Goal: Information Seeking & Learning: Compare options

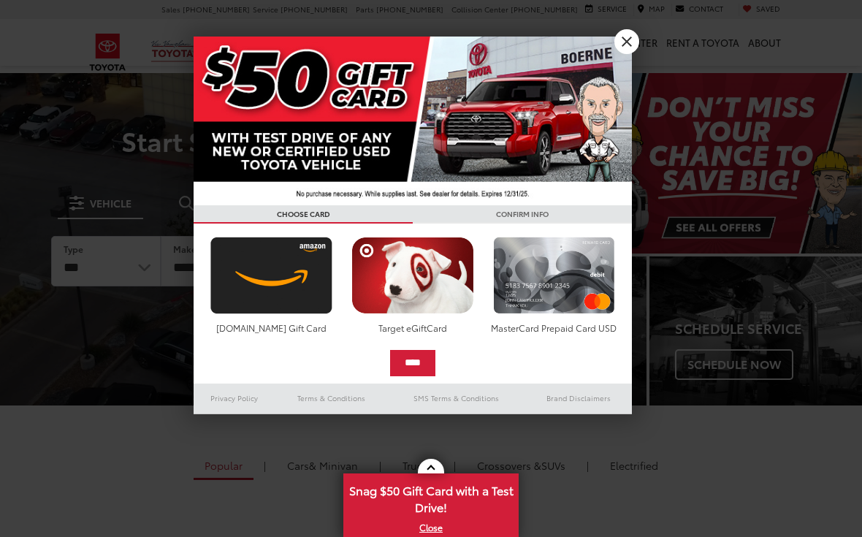
click at [625, 42] on link "X" at bounding box center [626, 41] width 25 height 25
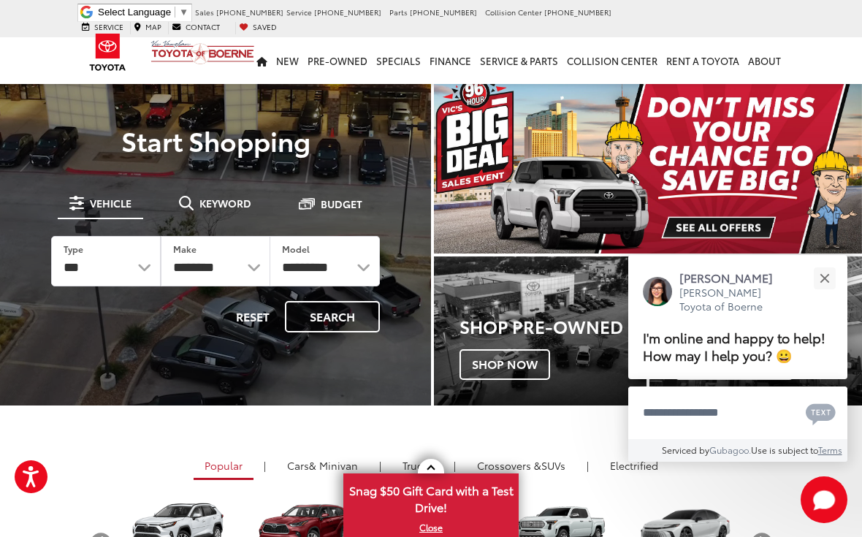
click at [726, 226] on img "carousel slide number 1 of 1" at bounding box center [648, 163] width 428 height 180
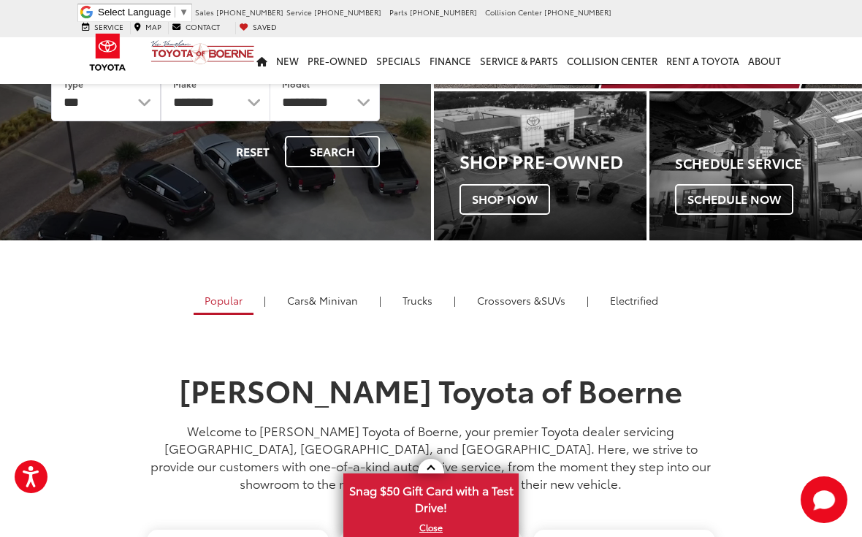
click at [419, 305] on link "Trucks" at bounding box center [417, 300] width 52 height 25
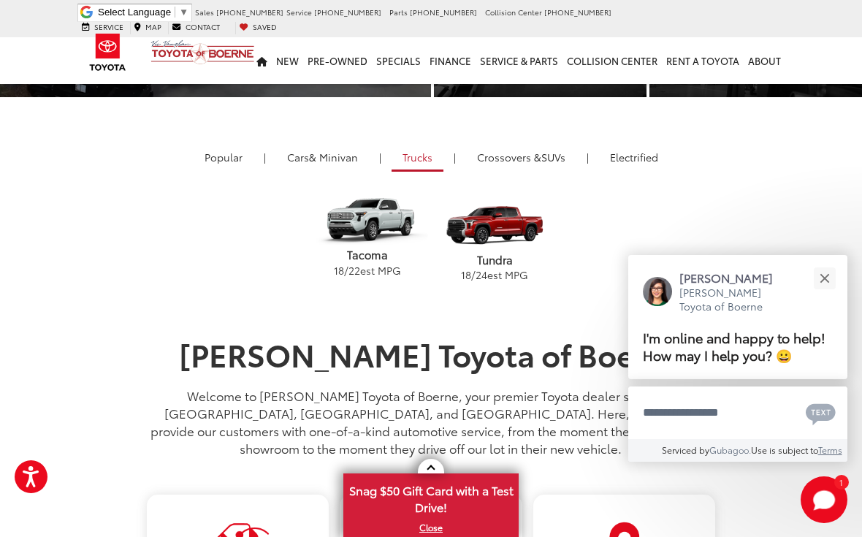
scroll to position [309, 0]
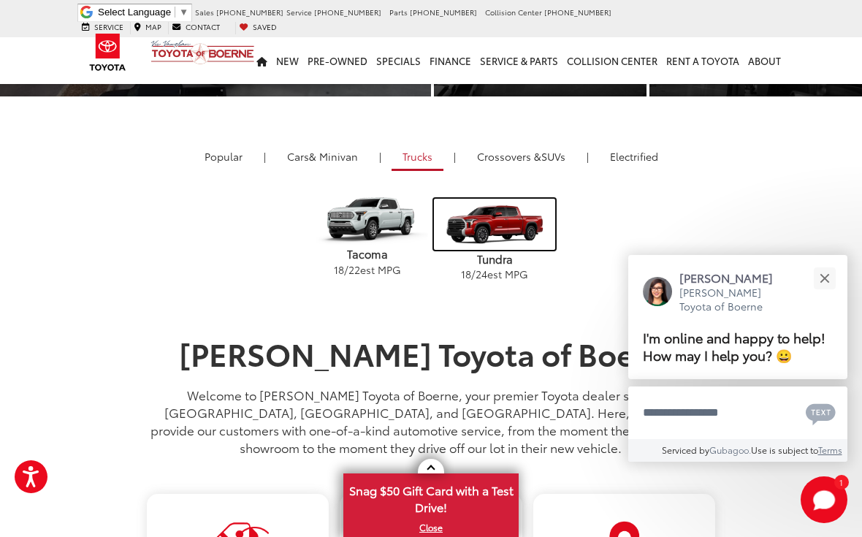
click at [498, 249] on img "carousel" at bounding box center [494, 224] width 121 height 51
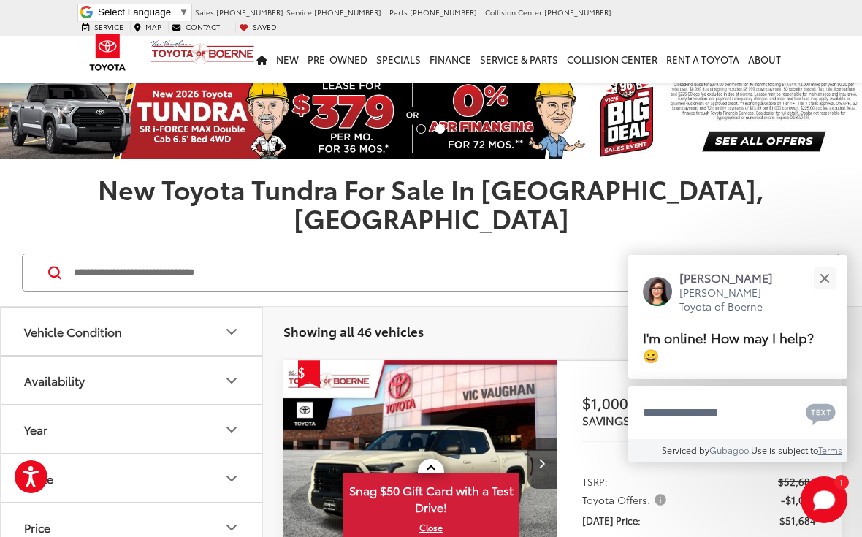
click at [825, 275] on button "Close" at bounding box center [823, 277] width 31 height 31
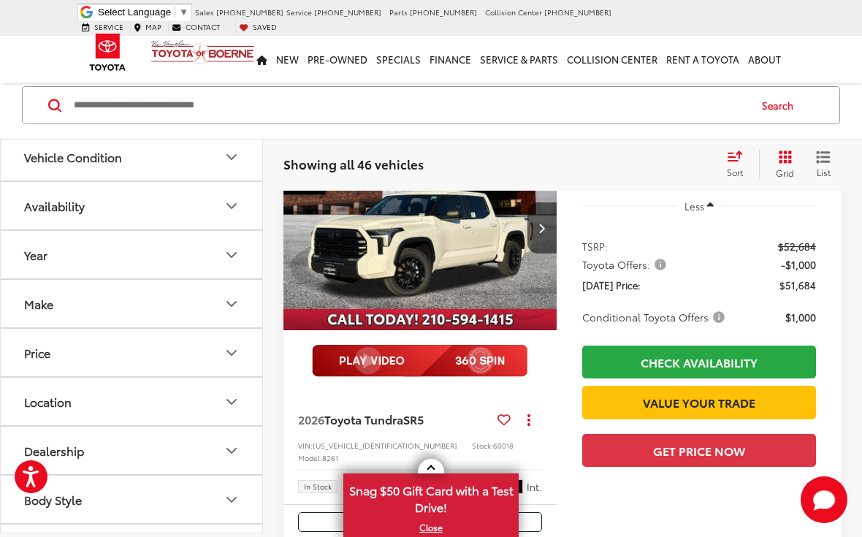
scroll to position [236, 0]
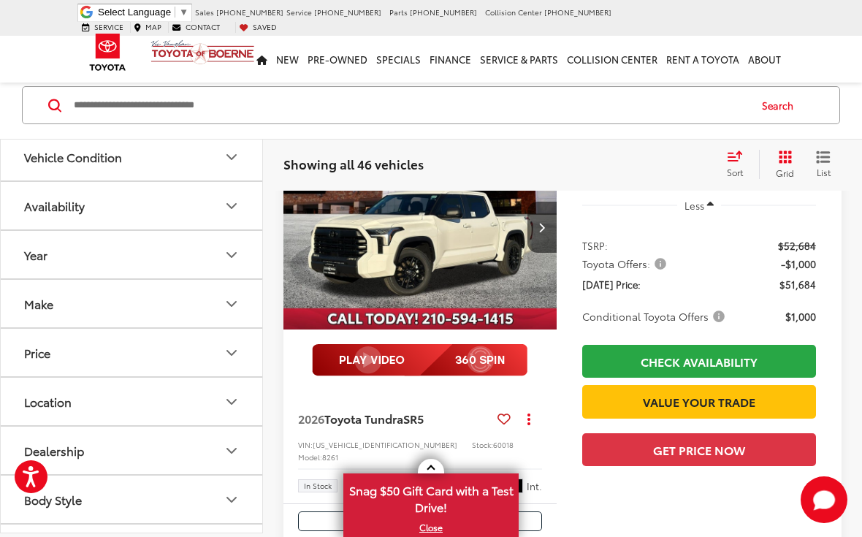
click at [470, 478] on span "Ice Cap" at bounding box center [469, 485] width 15 height 15
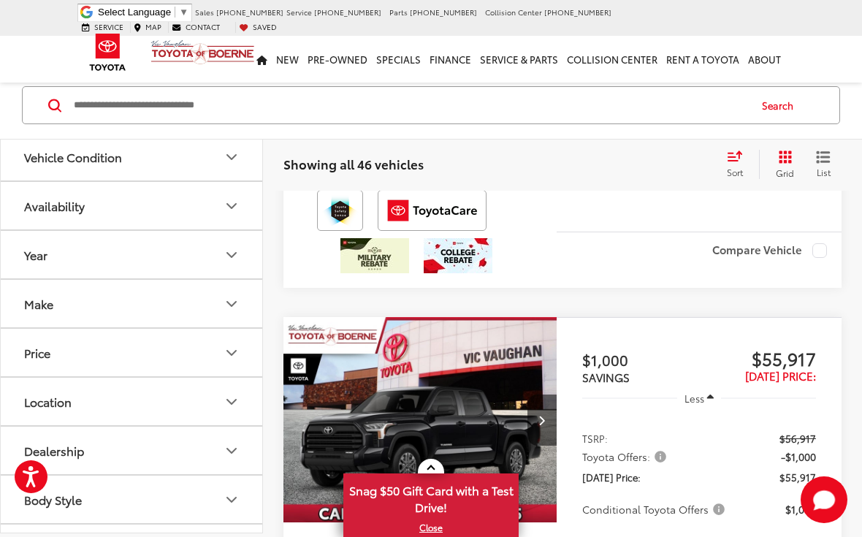
scroll to position [593, 0]
click at [232, 158] on icon "Vehicle Condition" at bounding box center [232, 157] width 18 height 18
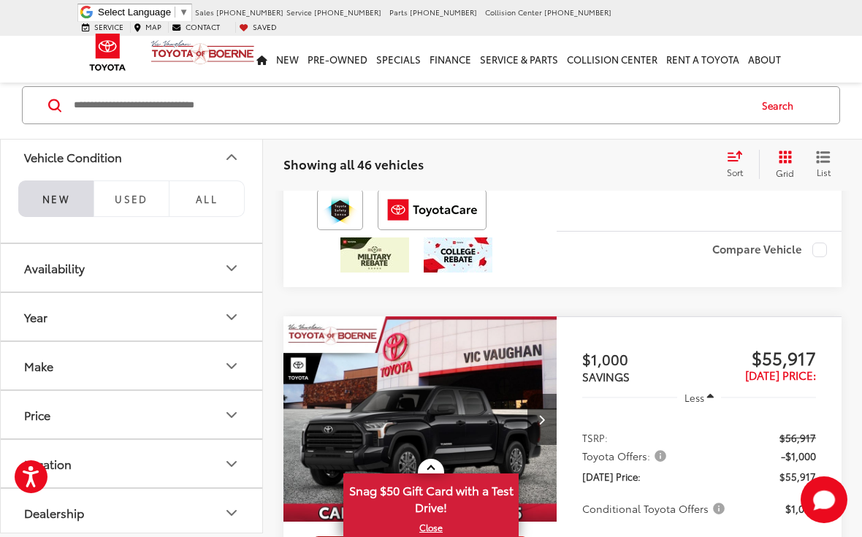
click at [234, 153] on icon "Vehicle Condition" at bounding box center [232, 157] width 18 height 18
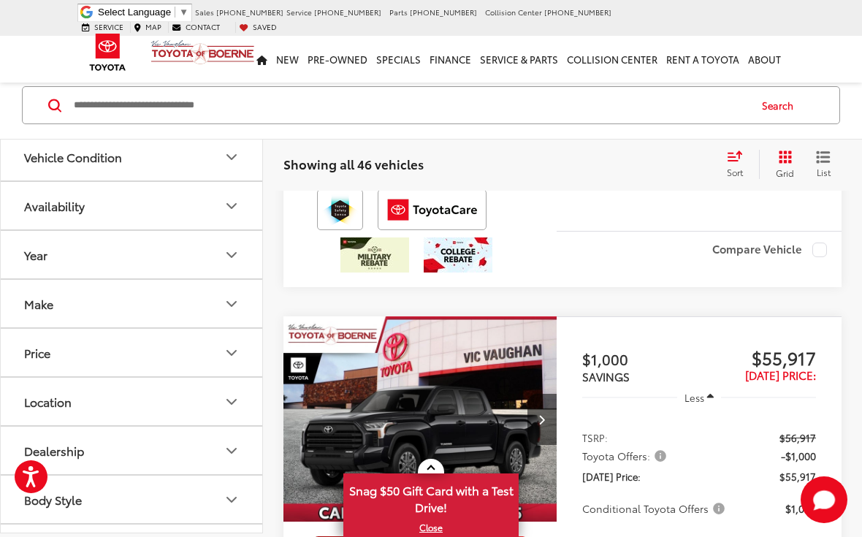
click at [231, 210] on icon "Availability" at bounding box center [232, 206] width 18 height 18
click at [232, 205] on icon "Availability" at bounding box center [231, 206] width 9 height 4
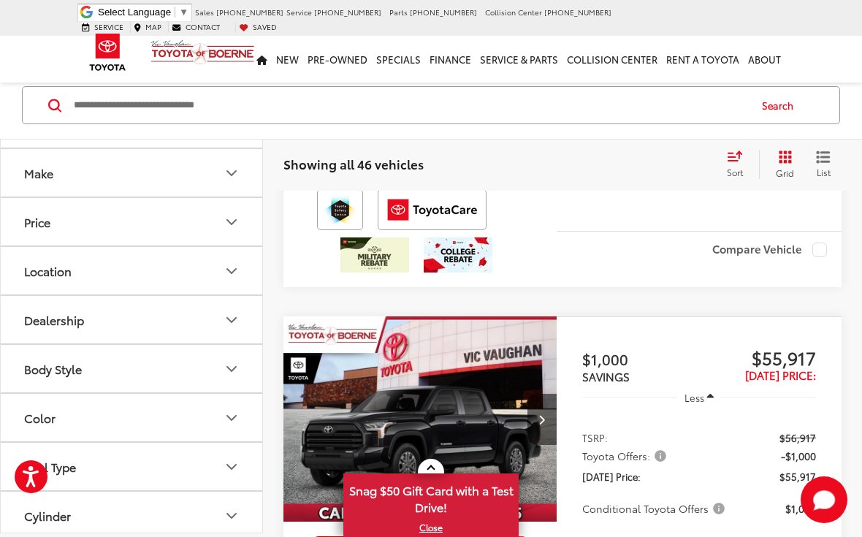
scroll to position [148, 0]
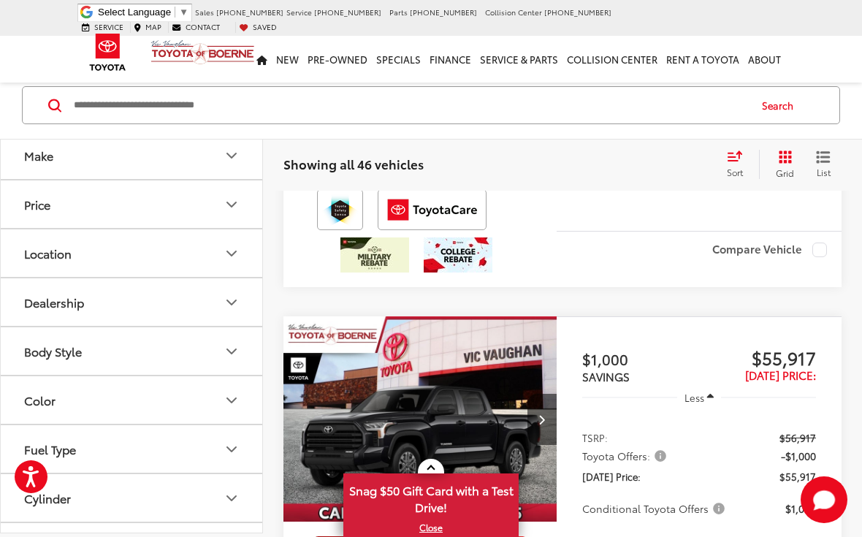
click at [232, 356] on icon "Body Style" at bounding box center [232, 352] width 18 height 18
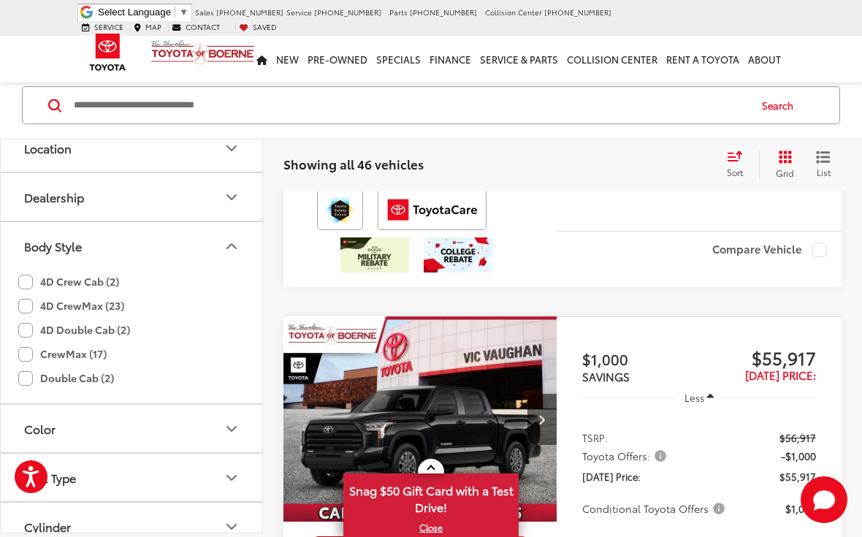
scroll to position [254, 0]
click at [33, 326] on label "4D Double Cab (2)" at bounding box center [74, 329] width 112 height 24
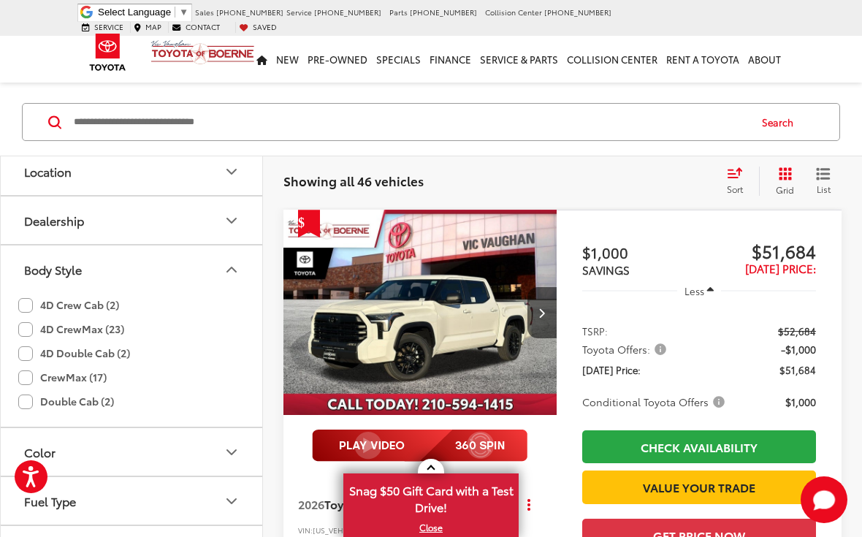
scroll to position [138, 0]
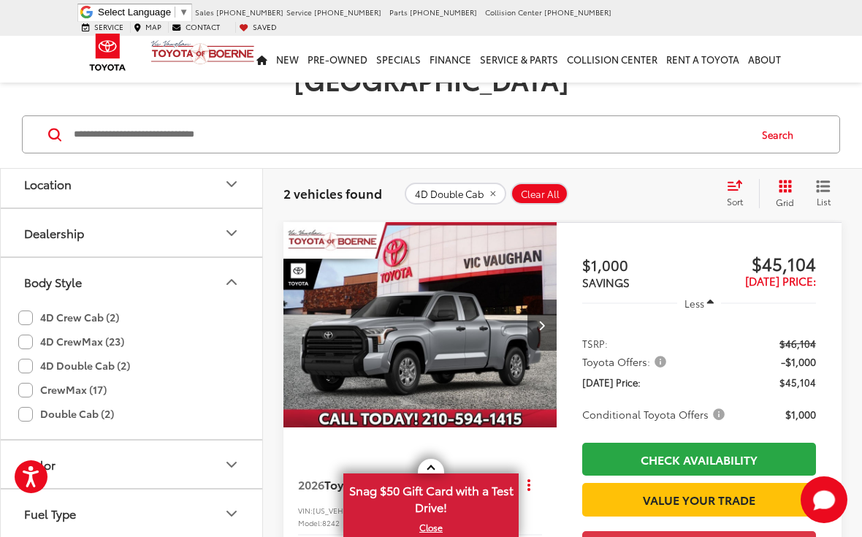
click at [24, 329] on label "4D CrewMax (23)" at bounding box center [71, 341] width 106 height 24
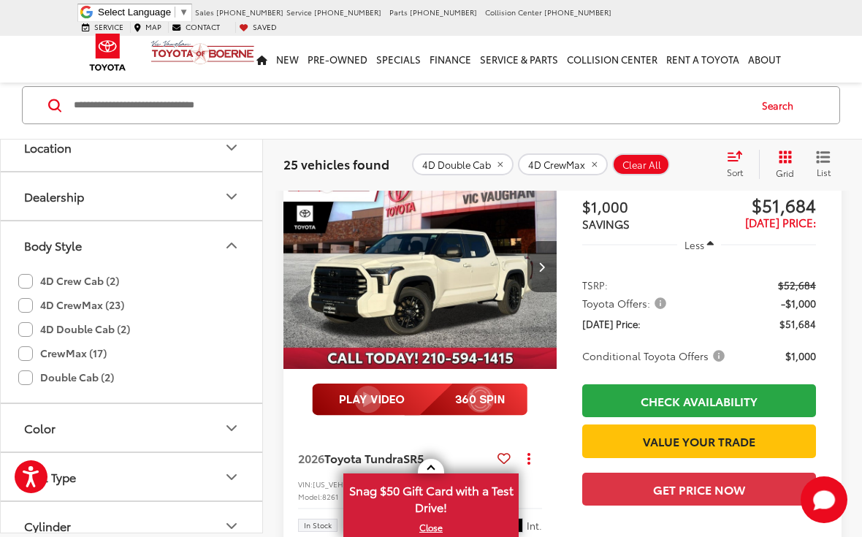
scroll to position [246, 0]
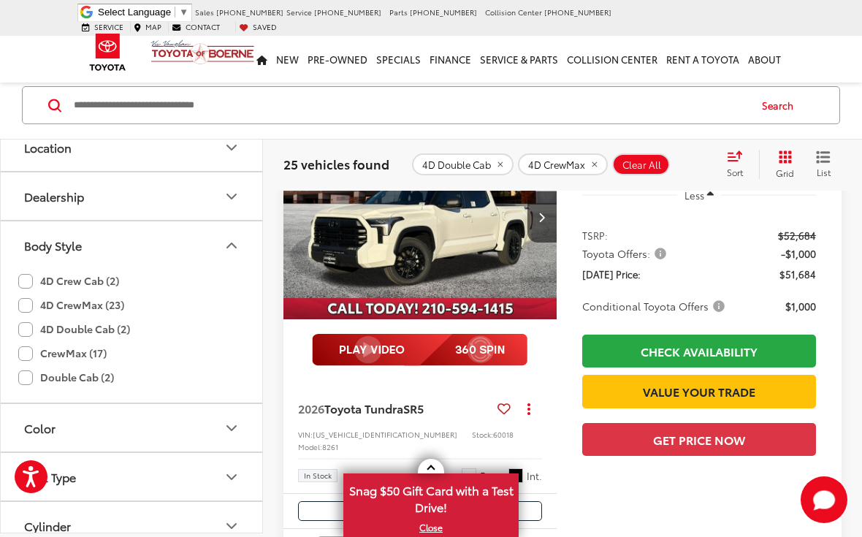
click at [231, 427] on icon "Color" at bounding box center [232, 428] width 18 height 18
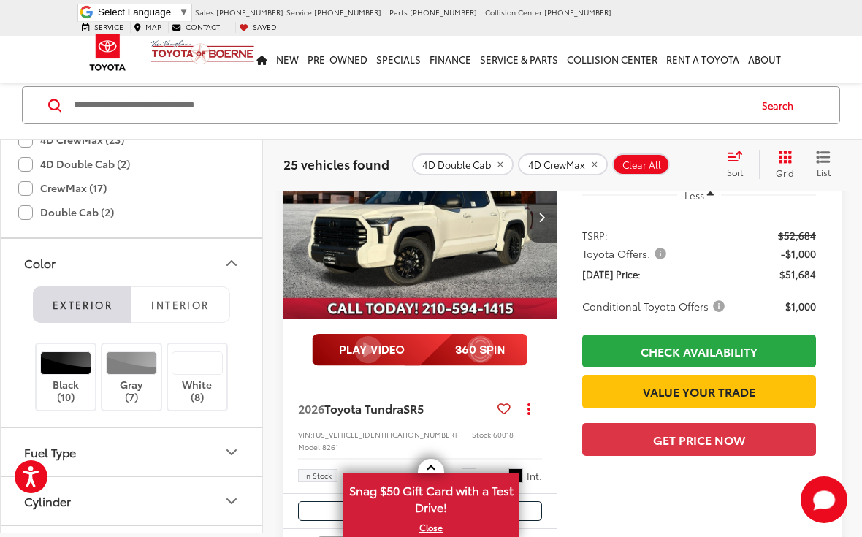
scroll to position [429, 0]
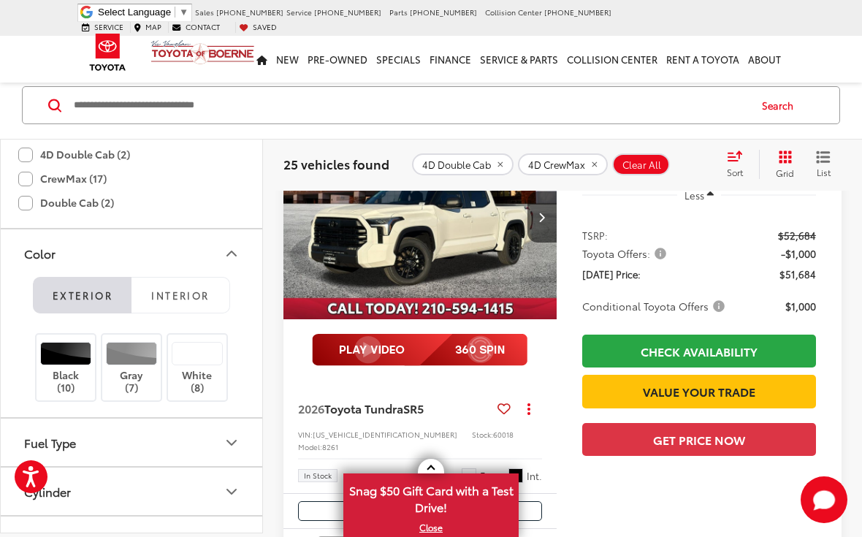
click at [198, 363] on div at bounding box center [198, 353] width 52 height 23
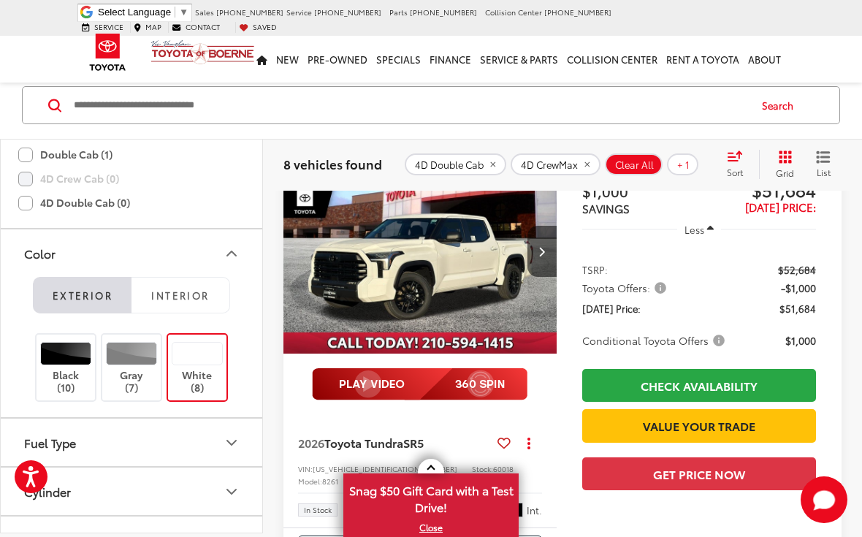
scroll to position [215, 0]
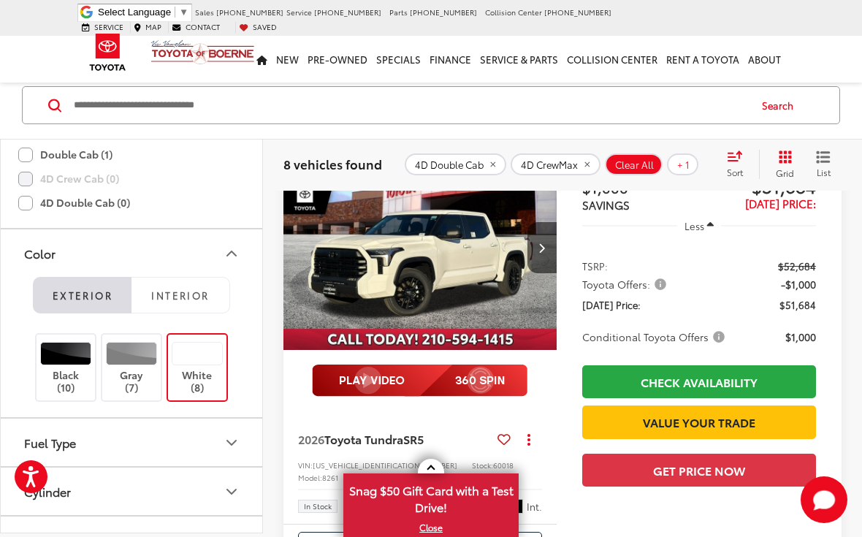
click at [235, 251] on icon "Color" at bounding box center [232, 254] width 18 height 18
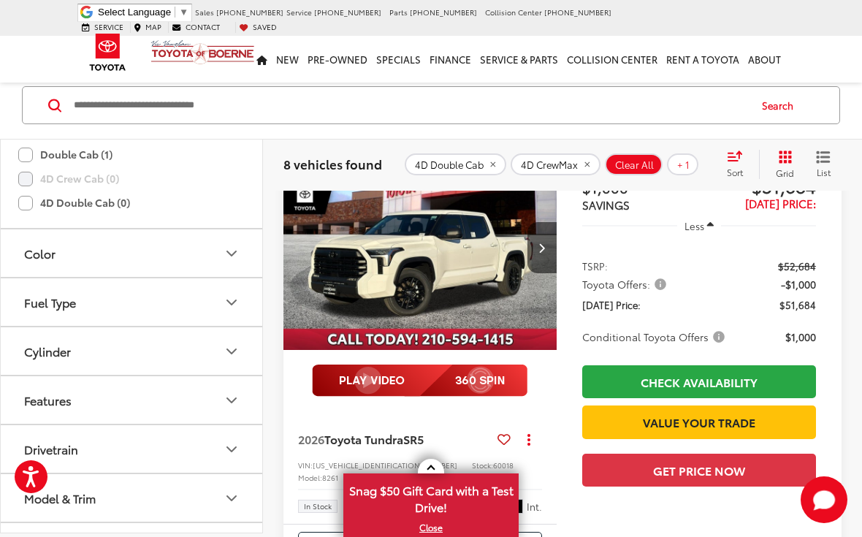
click at [234, 308] on icon "Fuel Type" at bounding box center [232, 303] width 18 height 18
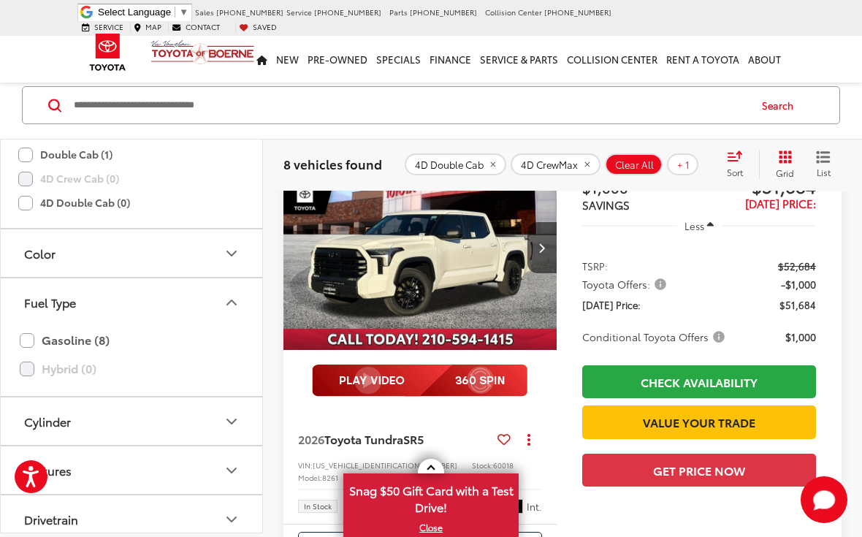
click at [236, 300] on icon "Fuel Type" at bounding box center [232, 303] width 18 height 18
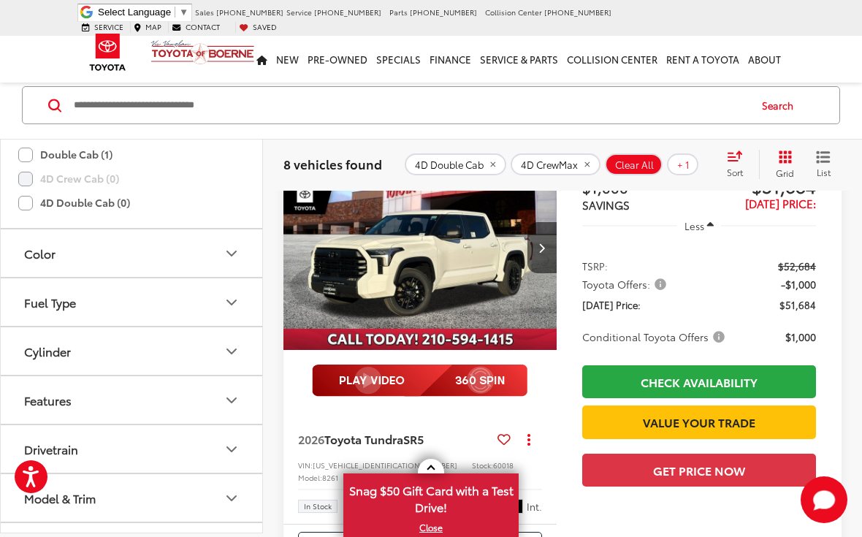
click at [234, 353] on icon "Cylinder" at bounding box center [232, 352] width 18 height 18
click at [234, 353] on icon "Cylinder" at bounding box center [231, 351] width 9 height 4
click at [242, 401] on button "Features" at bounding box center [132, 399] width 263 height 47
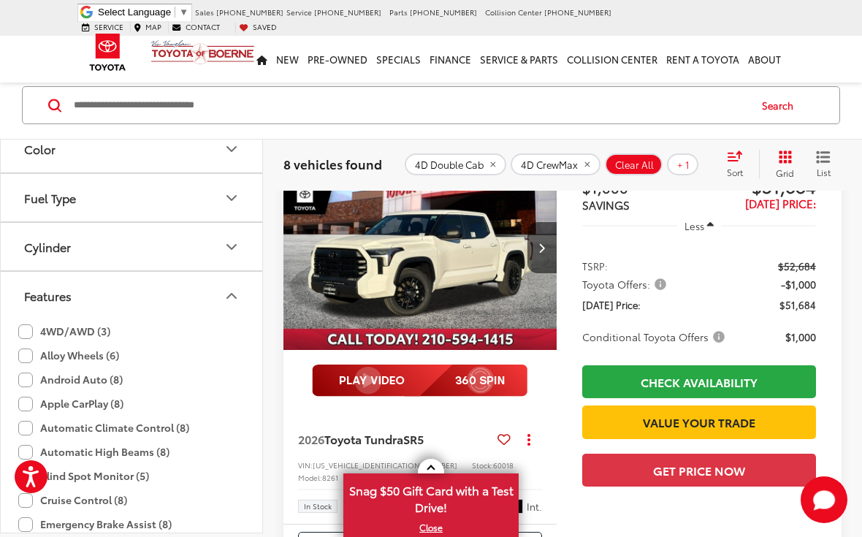
scroll to position [532, 0]
click at [227, 291] on icon "Features" at bounding box center [232, 297] width 18 height 18
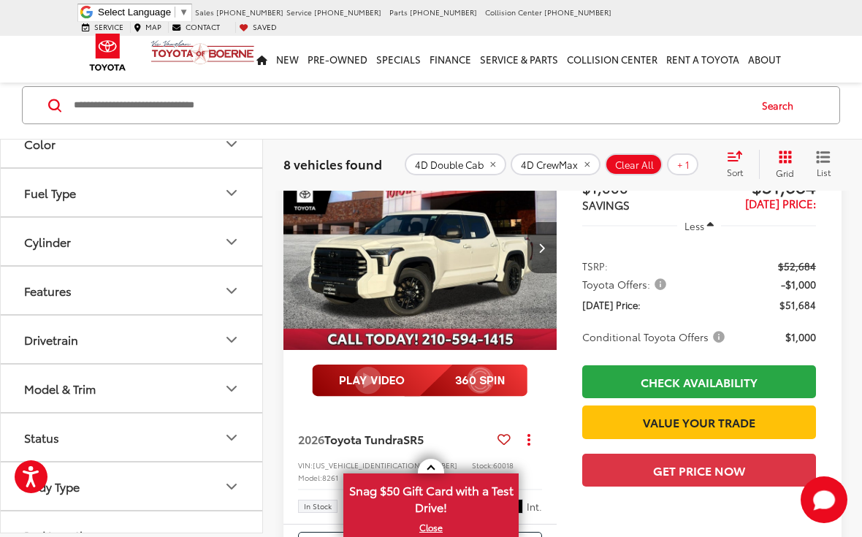
scroll to position [538, 0]
click at [233, 485] on icon "Body Type" at bounding box center [232, 487] width 18 height 18
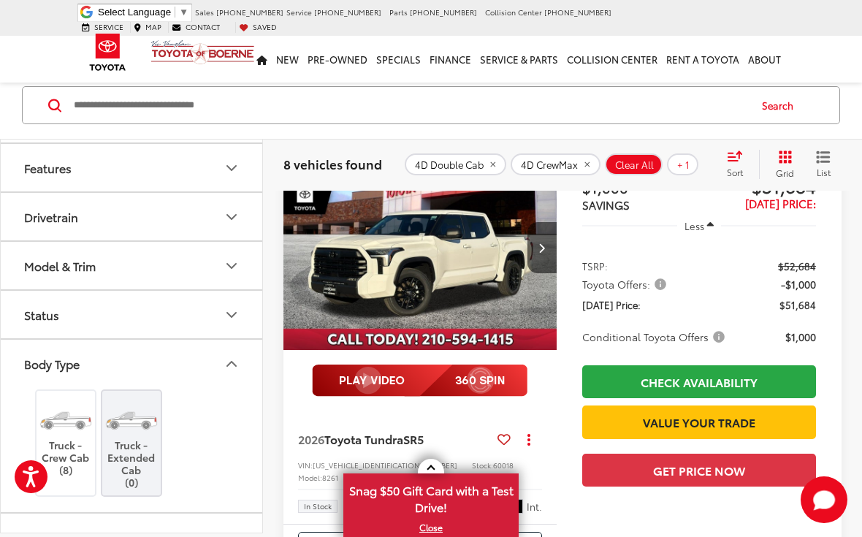
scroll to position [660, 0]
click at [243, 360] on button "Body Type" at bounding box center [132, 363] width 263 height 47
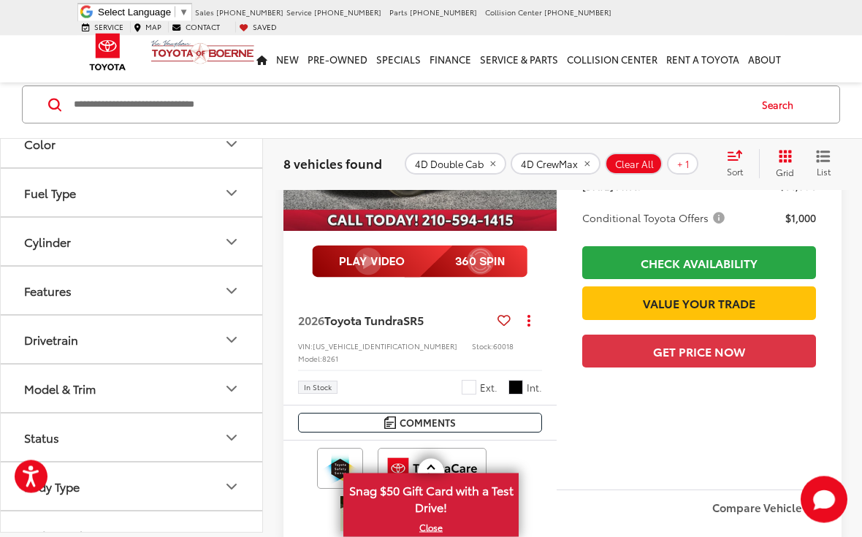
scroll to position [336, 0]
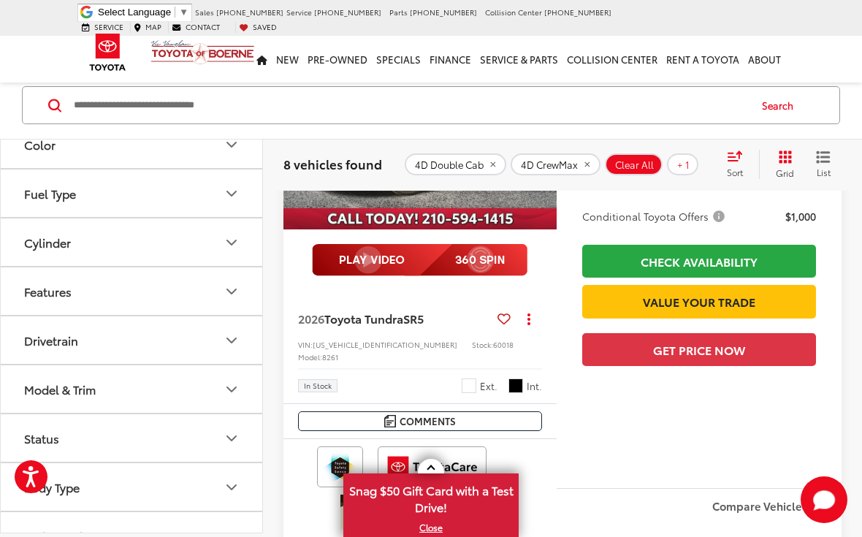
click at [240, 531] on icon "Bed Length" at bounding box center [232, 536] width 18 height 18
click at [231, 531] on icon "Bed Length" at bounding box center [232, 536] width 18 height 18
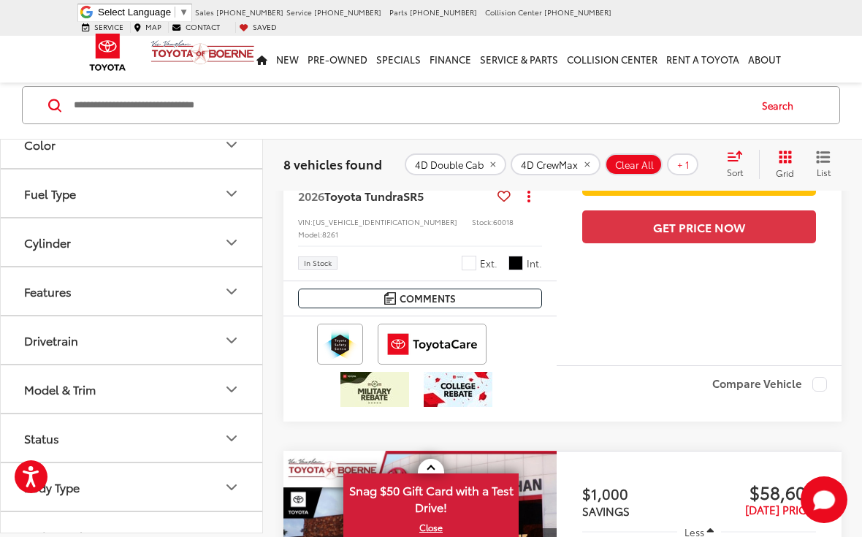
scroll to position [492, 0]
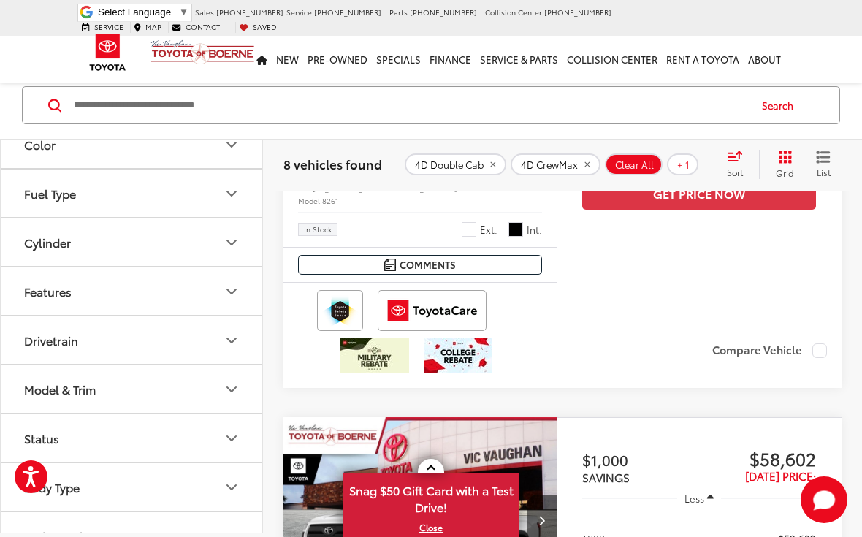
click at [231, 534] on icon "Bed Length" at bounding box center [232, 536] width 18 height 18
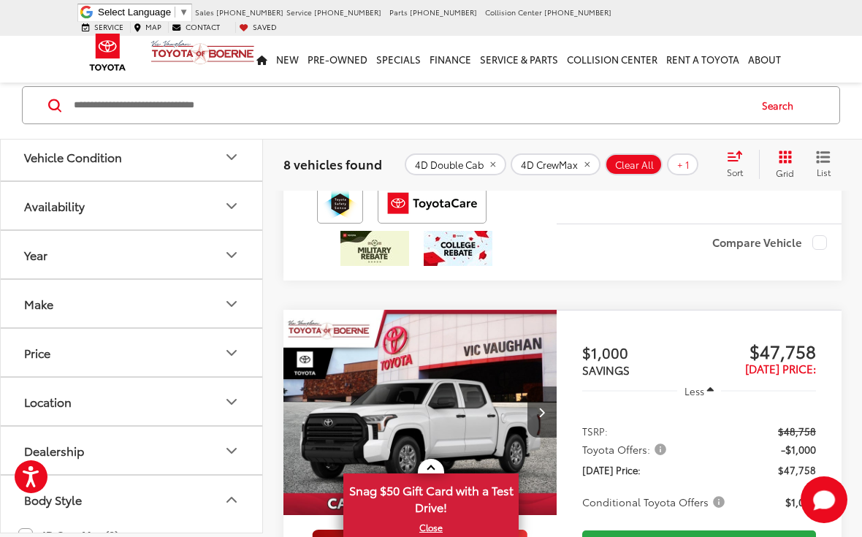
scroll to position [1147, 0]
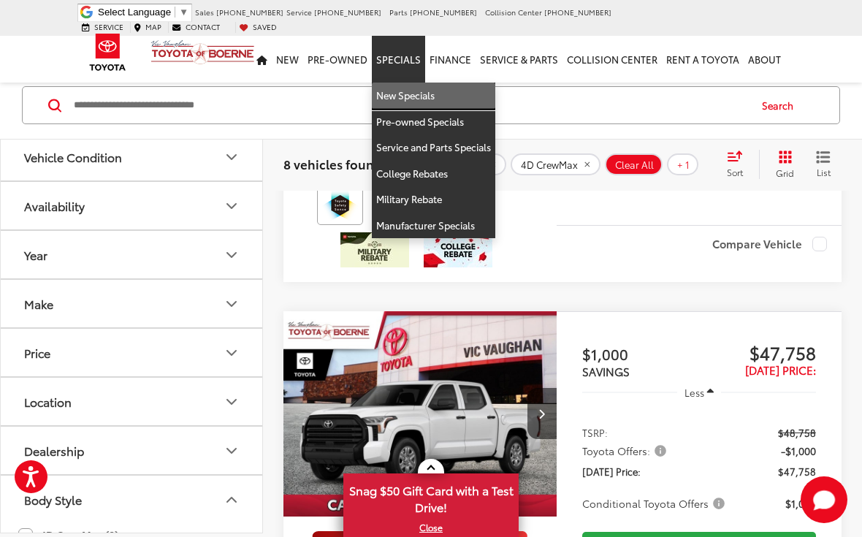
click at [414, 90] on link "New Specials" at bounding box center [433, 96] width 123 height 26
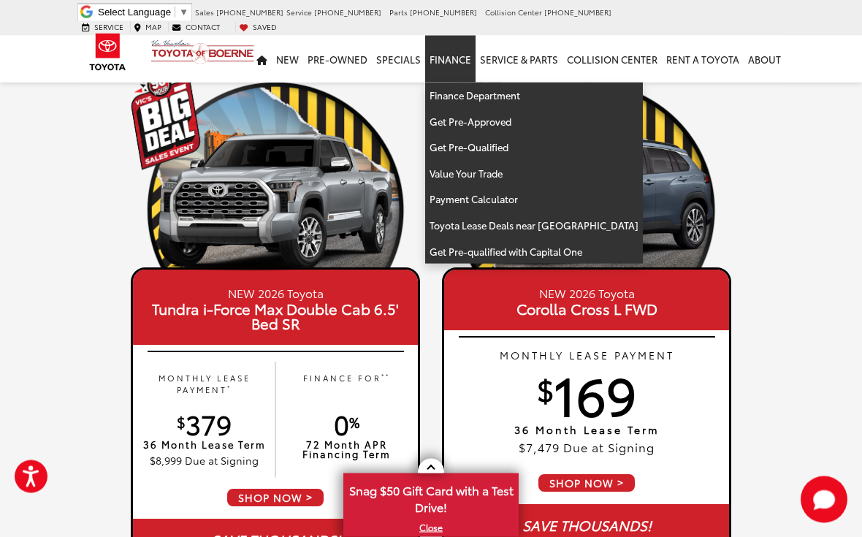
scroll to position [86, 0]
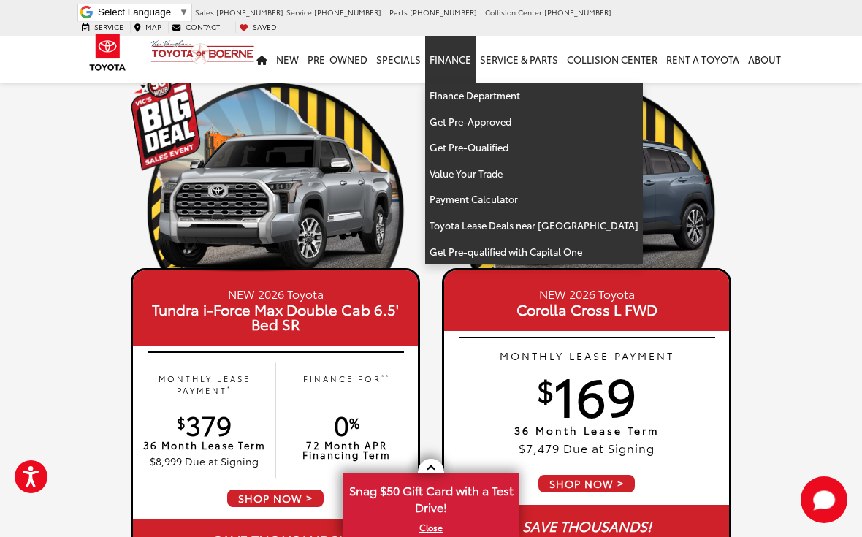
click at [447, 48] on link "Finance" at bounding box center [450, 59] width 50 height 47
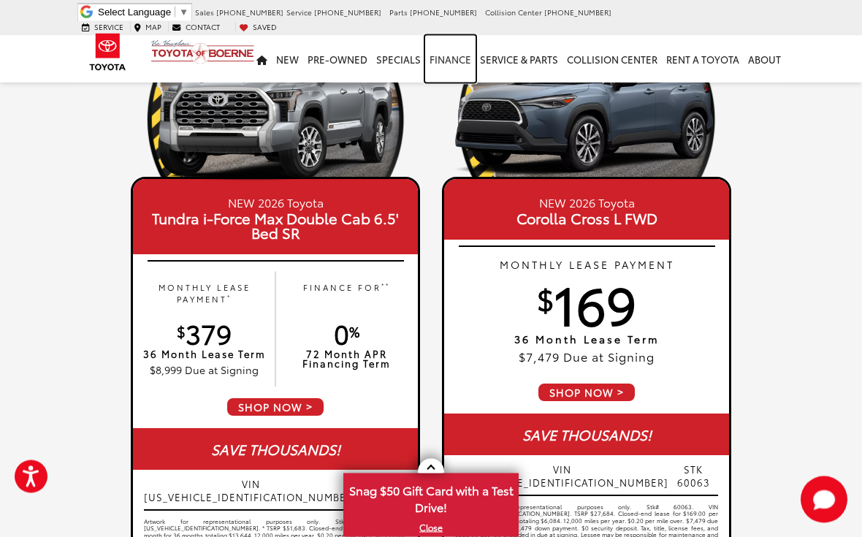
scroll to position [185, 0]
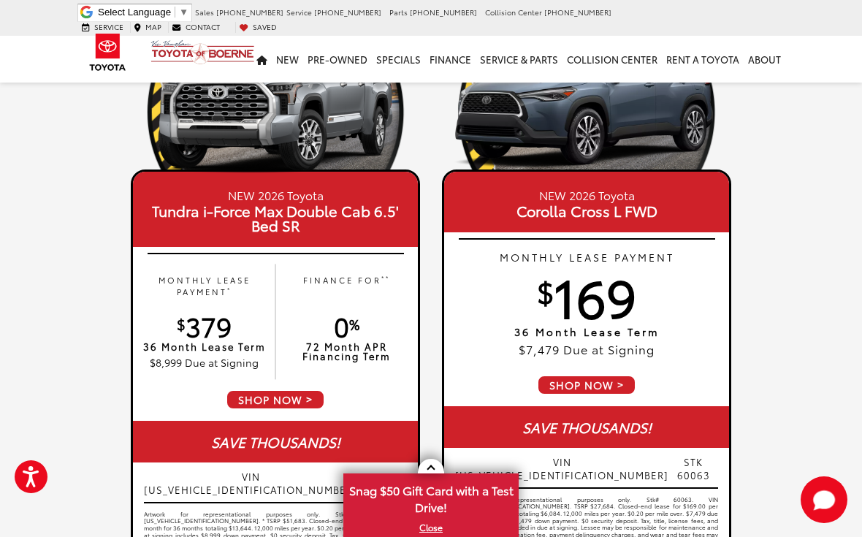
click at [278, 402] on span "SHOP NOW" at bounding box center [275, 399] width 99 height 20
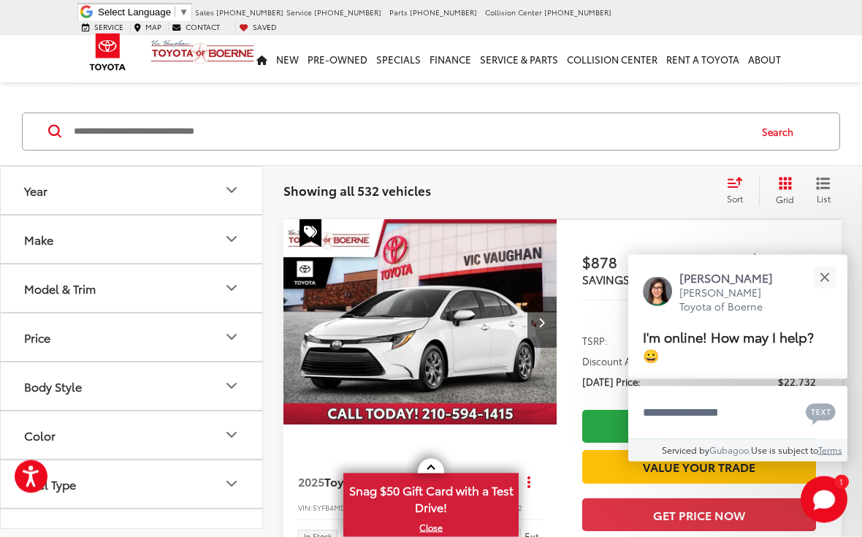
scroll to position [83, 0]
click at [233, 292] on icon "Model & Trim" at bounding box center [232, 288] width 18 height 18
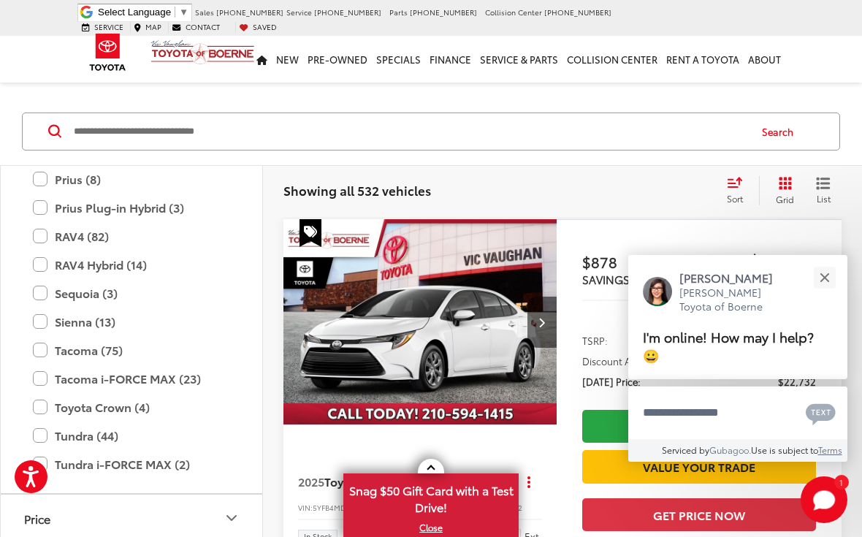
scroll to position [529, 0]
click at [45, 430] on label "Tundra (44)" at bounding box center [131, 435] width 197 height 26
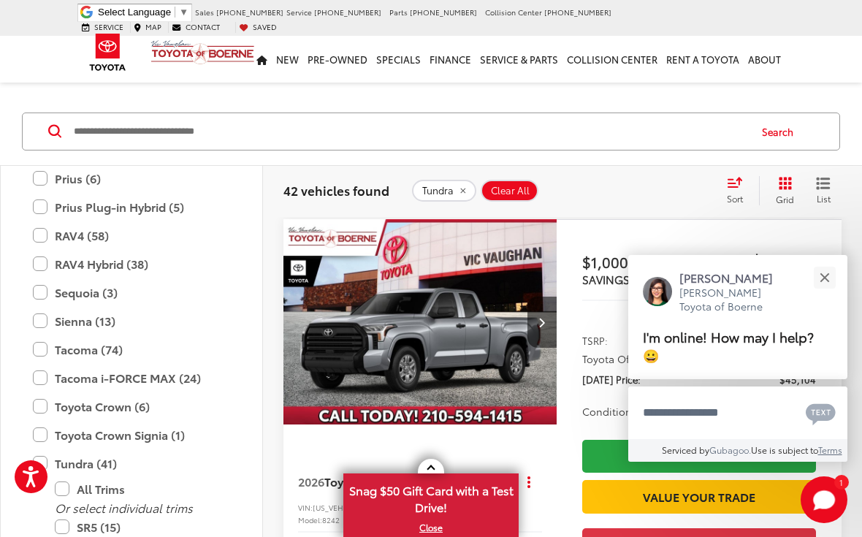
click at [830, 294] on button "Close" at bounding box center [823, 277] width 31 height 31
